Goal: Information Seeking & Learning: Learn about a topic

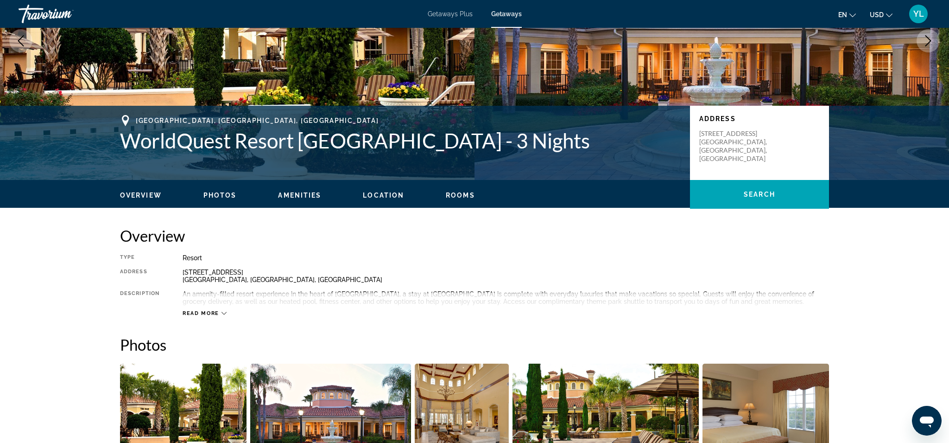
scroll to position [123, 0]
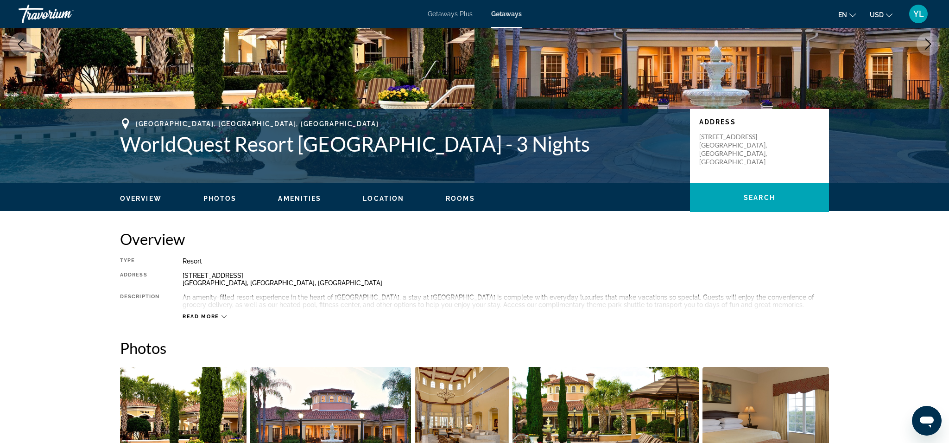
click at [213, 318] on span "Read more" at bounding box center [201, 316] width 37 height 6
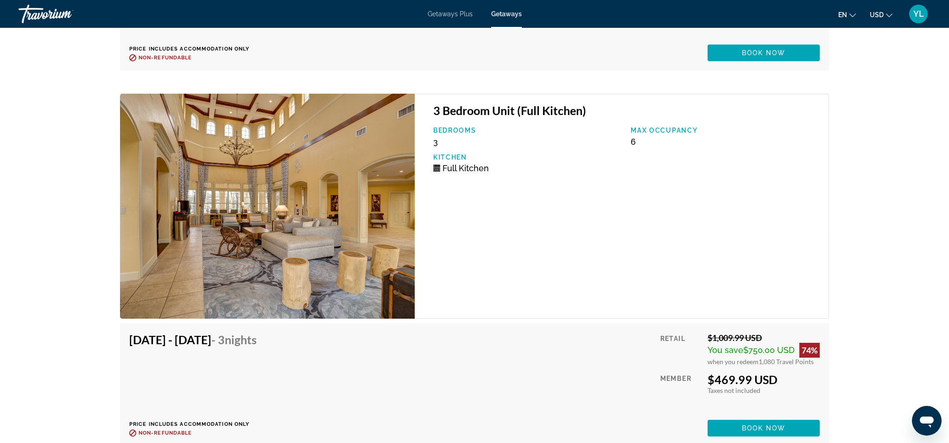
scroll to position [5159, 0]
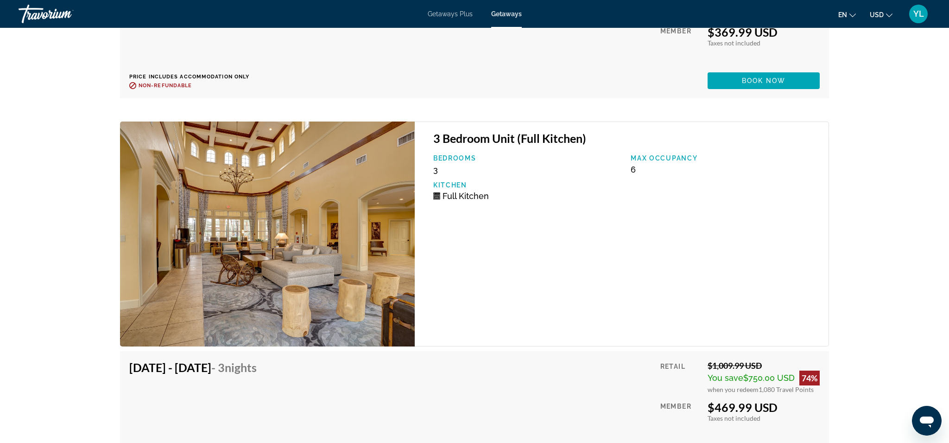
click at [447, 197] on span "Full Kitchen" at bounding box center [466, 196] width 46 height 10
click at [288, 270] on img "Main content" at bounding box center [267, 233] width 295 height 224
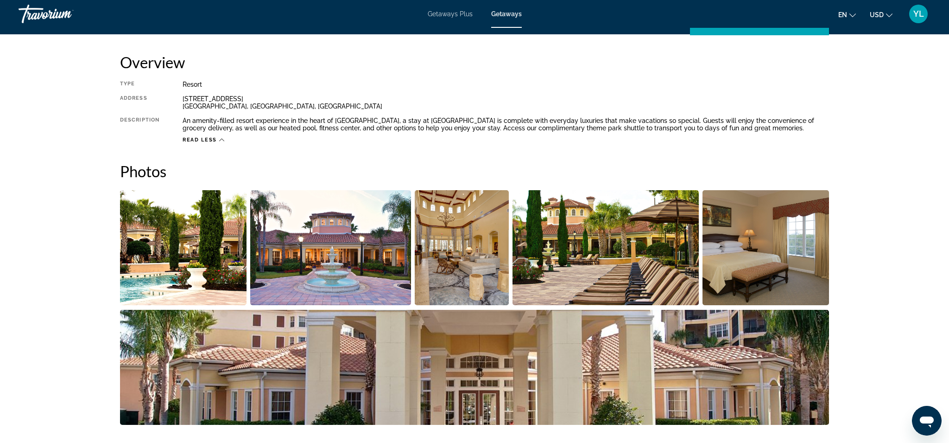
scroll to position [298, 0]
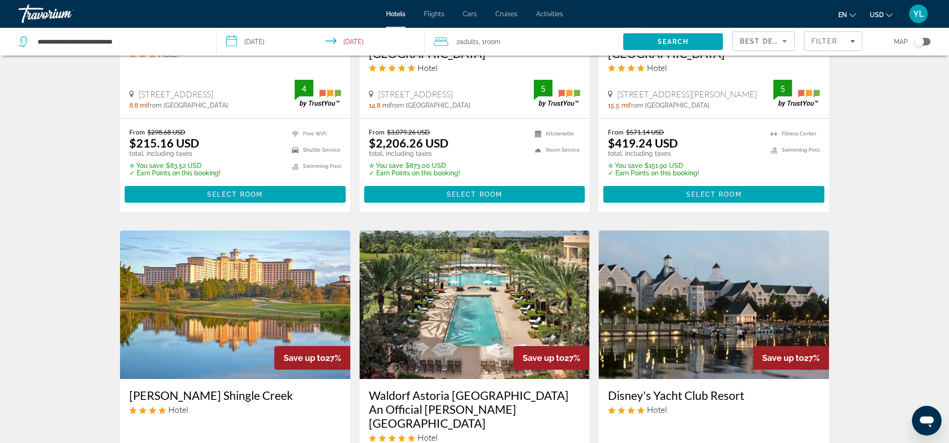
scroll to position [836, 0]
